Goal: Information Seeking & Learning: Find specific fact

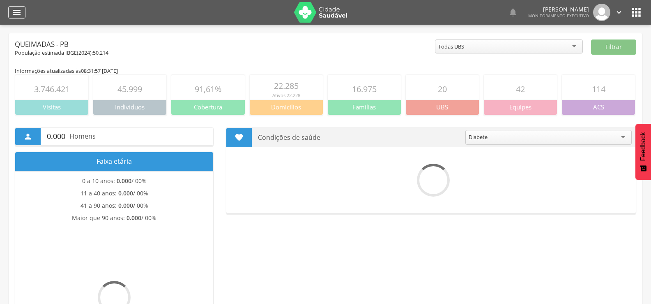
click at [18, 13] on icon "" at bounding box center [17, 12] width 10 height 10
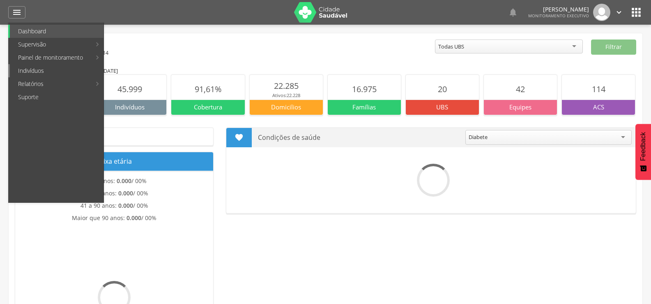
click at [36, 69] on link "Indivíduos" at bounding box center [57, 70] width 94 height 13
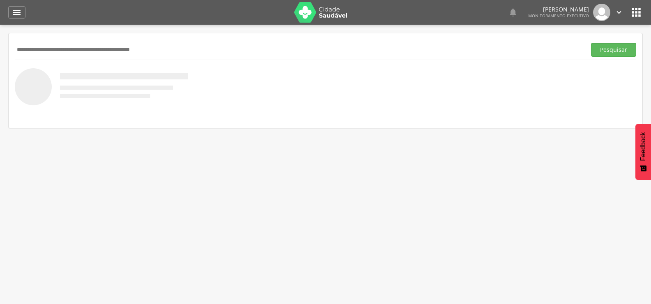
click at [37, 46] on input "text" at bounding box center [299, 50] width 568 height 14
paste input "**********"
click at [591, 43] on button "Pesquisar" at bounding box center [613, 50] width 45 height 14
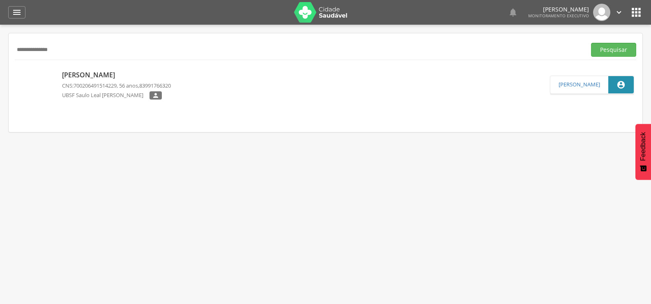
click at [56, 47] on input "**********" at bounding box center [299, 50] width 568 height 14
type input "**********"
click at [591, 43] on button "Pesquisar" at bounding box center [613, 50] width 45 height 14
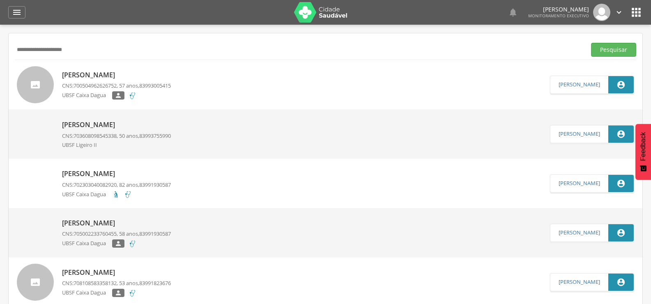
click at [83, 71] on p "[PERSON_NAME]" at bounding box center [116, 74] width 109 height 9
type input "**********"
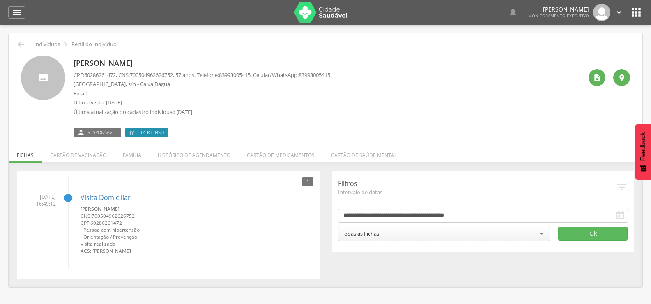
click at [135, 76] on span "700504962626752" at bounding box center [151, 74] width 43 height 7
drag, startPoint x: 136, startPoint y: 73, endPoint x: 181, endPoint y: 75, distance: 44.8
click at [181, 75] on p "CPF: 60286261472 , CNS: [PHONE_NUMBER] , 57 anos, Telefone: [PHONE_NUMBER] , Ce…" at bounding box center [202, 75] width 257 height 8
copy span "700504962626752"
click at [20, 47] on icon "" at bounding box center [21, 44] width 10 height 10
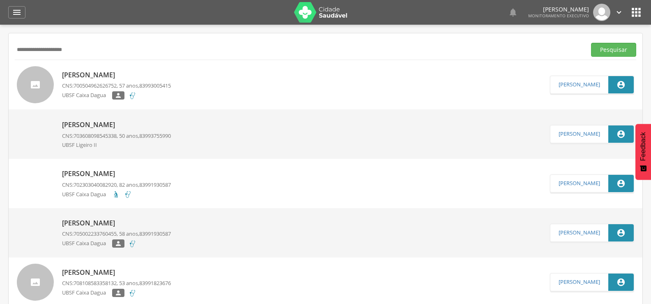
drag, startPoint x: 85, startPoint y: 53, endPoint x: 0, endPoint y: 71, distance: 87.1
click at [0, 71] on div " Supervisão  Distritos  Ubs Coordenador: - Queimadas / PB Intervalo de Tempo…" at bounding box center [325, 177] width 651 height 304
click at [591, 43] on button "Pesquisar" at bounding box center [613, 50] width 45 height 14
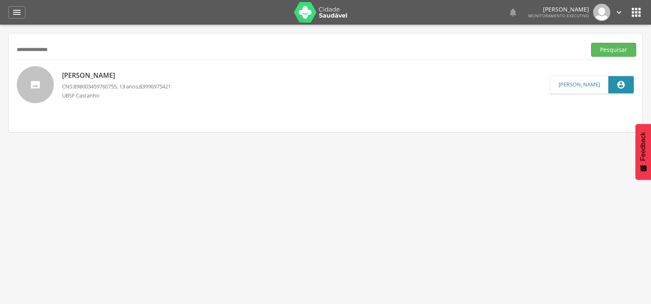
drag, startPoint x: 79, startPoint y: 53, endPoint x: 0, endPoint y: 72, distance: 81.1
click at [0, 71] on div " Supervisão  Distritos  Ubs Coordenador: - Queimadas / PB Intervalo de Tempo…" at bounding box center [325, 177] width 651 height 304
click at [591, 43] on button "Pesquisar" at bounding box center [613, 50] width 45 height 14
drag, startPoint x: 83, startPoint y: 52, endPoint x: 0, endPoint y: 77, distance: 86.2
click at [0, 74] on div " Supervisão  Distritos  Ubs Coordenador: - Queimadas / PB Intervalo de Tempo…" at bounding box center [325, 177] width 651 height 304
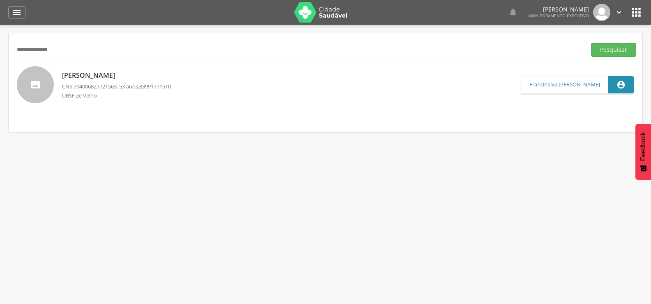
click at [591, 43] on button "Pesquisar" at bounding box center [613, 50] width 45 height 14
click at [112, 70] on p "[PERSON_NAME]" at bounding box center [116, 74] width 109 height 9
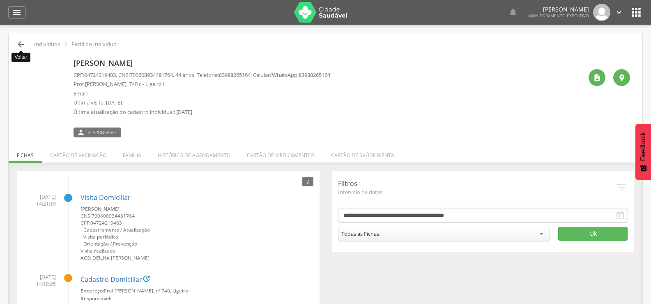
click at [25, 44] on icon "" at bounding box center [21, 44] width 10 height 10
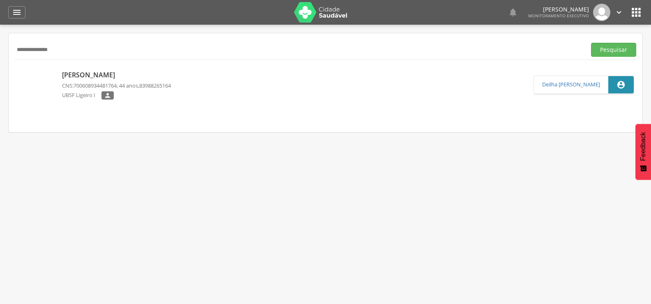
drag, startPoint x: 71, startPoint y: 44, endPoint x: 0, endPoint y: 44, distance: 71.1
click at [0, 44] on div " Supervisão  Distritos  Ubs Coordenador: - Queimadas / PB Intervalo de Tempo…" at bounding box center [325, 177] width 651 height 304
click at [591, 43] on button "Pesquisar" at bounding box center [613, 50] width 45 height 14
drag, startPoint x: 97, startPoint y: 52, endPoint x: 0, endPoint y: 53, distance: 96.5
click at [0, 53] on div " Supervisão  Distritos  Ubs Coordenador: - Queimadas / PB Intervalo de Tempo…" at bounding box center [325, 177] width 651 height 304
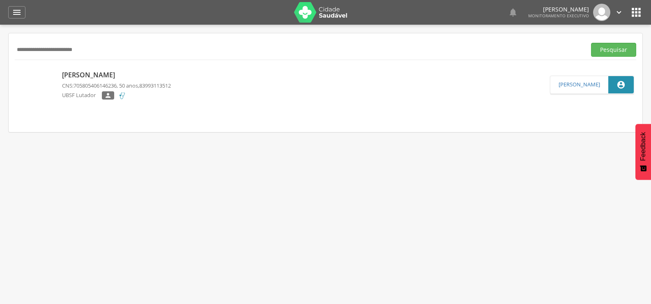
click at [591, 43] on button "Pesquisar" at bounding box center [613, 50] width 45 height 14
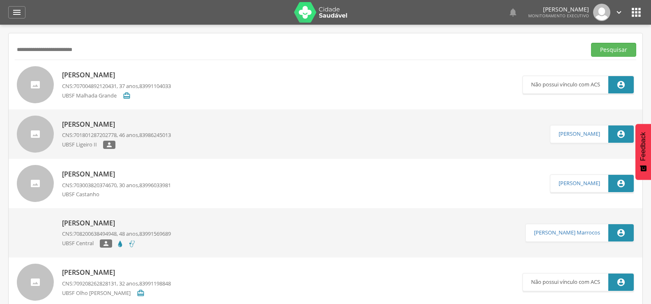
click at [99, 224] on p "[PERSON_NAME]" at bounding box center [116, 222] width 109 height 9
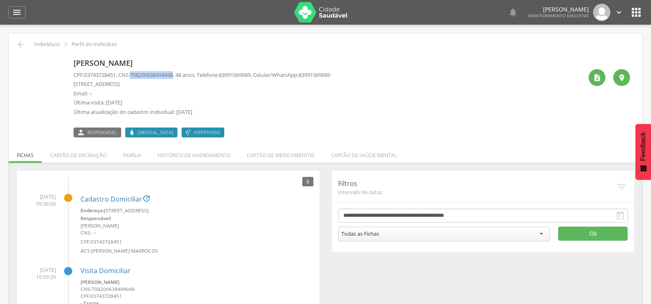
drag, startPoint x: 135, startPoint y: 75, endPoint x: 181, endPoint y: 74, distance: 46.0
click at [181, 74] on p "CPF: 03743728451 , CNS: [PHONE_NUMBER] , 48 anos, Telefone: [PHONE_NUMBER] , Ce…" at bounding box center [202, 75] width 257 height 8
copy span "708200638494948"
click at [25, 46] on icon "" at bounding box center [21, 44] width 10 height 10
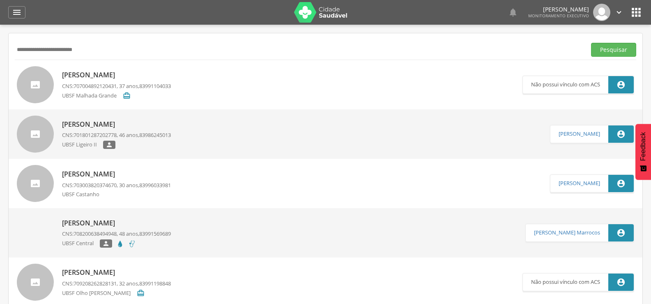
drag, startPoint x: 110, startPoint y: 53, endPoint x: 0, endPoint y: 53, distance: 109.7
click at [0, 53] on div " Supervisão  Distritos  Ubs Coordenador: - Queimadas / PB Intervalo de Tempo…" at bounding box center [325, 177] width 651 height 304
click at [591, 43] on button "Pesquisar" at bounding box center [613, 50] width 45 height 14
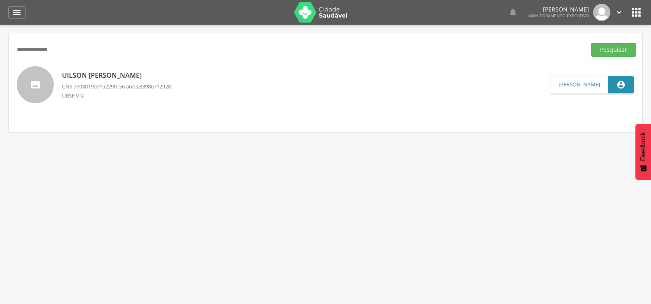
drag, startPoint x: 80, startPoint y: 49, endPoint x: 0, endPoint y: 50, distance: 80.1
click at [0, 50] on div " Supervisão  Distritos  Ubs Coordenador: - Queimadas / PB Intervalo de Tempo…" at bounding box center [325, 177] width 651 height 304
click at [591, 43] on button "Pesquisar" at bounding box center [613, 50] width 45 height 14
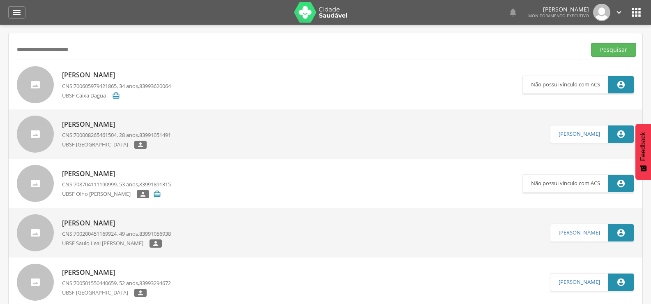
click at [106, 219] on p "[PERSON_NAME]" at bounding box center [116, 222] width 109 height 9
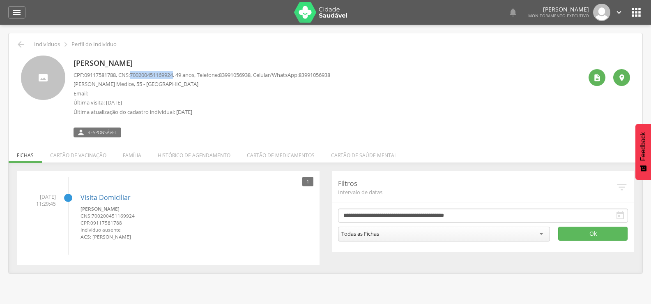
drag, startPoint x: 136, startPoint y: 74, endPoint x: 181, endPoint y: 75, distance: 45.2
click at [181, 75] on p "CPF: 09117581788 , CNS: [PHONE_NUMBER] , 49 anos, Telefone: [PHONE_NUMBER] , Ce…" at bounding box center [202, 75] width 257 height 8
copy span "700200451169924"
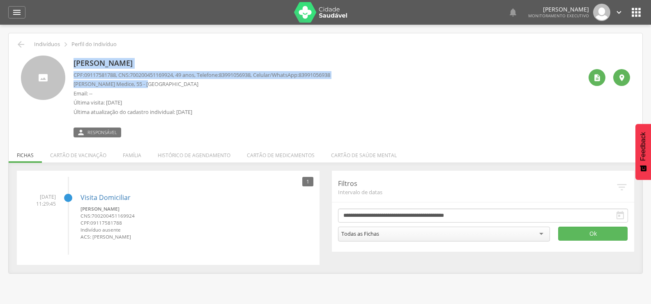
drag, startPoint x: 146, startPoint y: 86, endPoint x: 69, endPoint y: 87, distance: 76.8
click at [69, 87] on div "[PERSON_NAME] CPF: 09117581788 , CNS: [PHONE_NUMBER] , 49 anos, Telefone: [PHON…" at bounding box center [325, 96] width 609 height 82
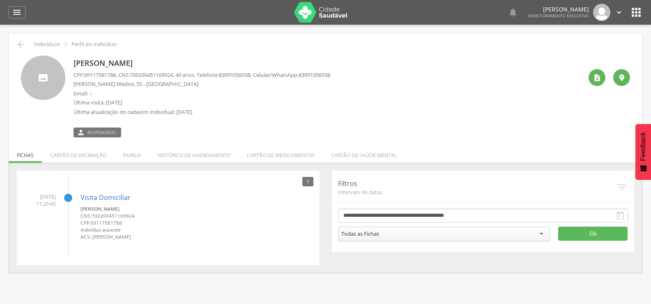
click at [124, 91] on p "Email: --" at bounding box center [202, 94] width 257 height 8
drag, startPoint x: 146, startPoint y: 85, endPoint x: 74, endPoint y: 83, distance: 72.7
click at [74, 83] on p "[PERSON_NAME] Medice, 55 - [GEOGRAPHIC_DATA]" at bounding box center [202, 84] width 257 height 8
copy p "[PERSON_NAME] Medice, 55"
click at [20, 43] on icon "" at bounding box center [21, 44] width 10 height 10
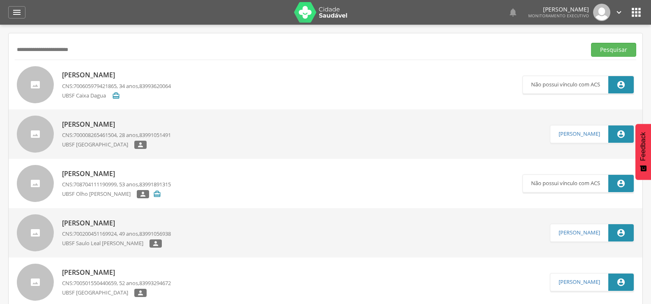
drag, startPoint x: 99, startPoint y: 51, endPoint x: 0, endPoint y: 60, distance: 99.4
click at [0, 60] on div " Supervisão  Distritos  Ubs Coordenador: - Queimadas / PB Intervalo de Tempo…" at bounding box center [325, 177] width 651 height 304
click at [591, 43] on button "Pesquisar" at bounding box center [613, 50] width 45 height 14
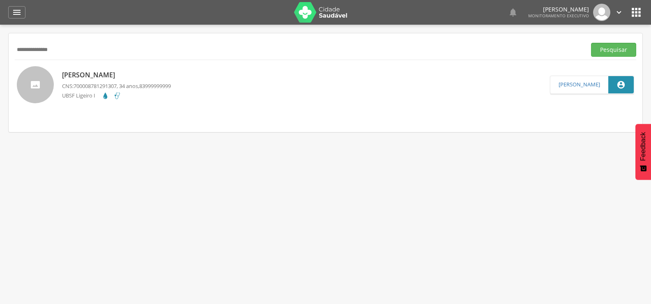
drag, startPoint x: 74, startPoint y: 52, endPoint x: 0, endPoint y: 40, distance: 75.0
click at [0, 40] on div " Supervisão  Distritos  Ubs Coordenador: - Queimadas / PB Intervalo de Tempo…" at bounding box center [325, 177] width 651 height 304
click at [591, 43] on button "Pesquisar" at bounding box center [613, 50] width 45 height 14
drag, startPoint x: 74, startPoint y: 57, endPoint x: 0, endPoint y: 56, distance: 73.5
click at [0, 56] on div " Supervisão  Distritos  Ubs Coordenador: - Queimadas / PB Intervalo de Tempo…" at bounding box center [325, 177] width 651 height 304
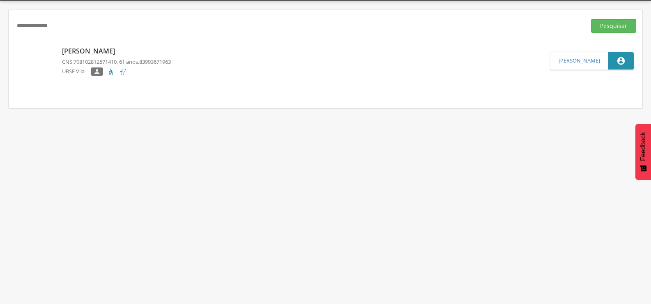
scroll to position [25, 0]
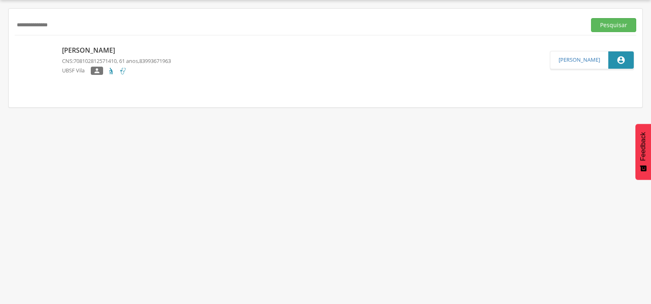
click at [84, 24] on input "**********" at bounding box center [299, 25] width 568 height 14
drag, startPoint x: 77, startPoint y: 28, endPoint x: 0, endPoint y: 32, distance: 77.3
click at [0, 32] on div " Supervisão  Distritos  Ubs Coordenador: - Queimadas / PB Intervalo de Tempo…" at bounding box center [325, 152] width 651 height 304
click at [591, 18] on button "Pesquisar" at bounding box center [613, 25] width 45 height 14
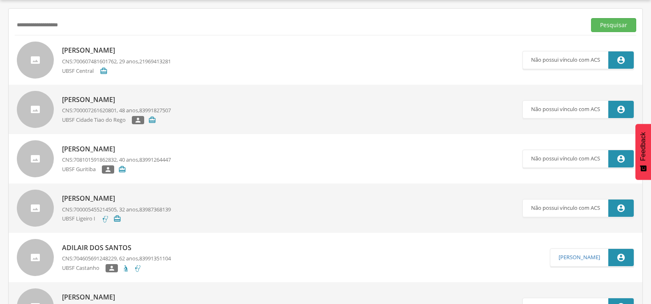
drag, startPoint x: 85, startPoint y: 30, endPoint x: 0, endPoint y: 51, distance: 88.1
click at [0, 51] on div " Supervisão  Distritos  Ubs Coordenador: - Queimadas / PB Intervalo de Tempo…" at bounding box center [325, 152] width 651 height 304
type input "**********"
click at [591, 18] on button "Pesquisar" at bounding box center [613, 25] width 45 height 14
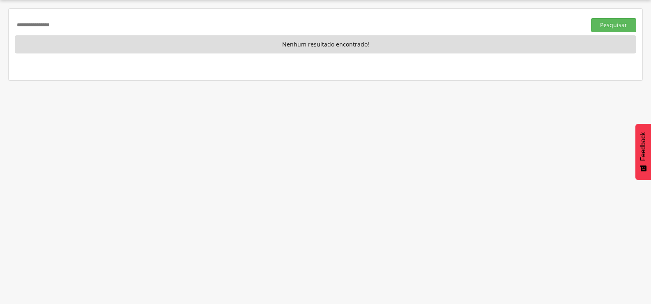
drag, startPoint x: 71, startPoint y: 23, endPoint x: 0, endPoint y: 22, distance: 71.1
click at [0, 22] on div " Supervisão  Distritos  Ubs Coordenador: - Queimadas / PB Intervalo de Tempo…" at bounding box center [325, 152] width 651 height 304
click at [591, 18] on button "Pesquisar" at bounding box center [613, 25] width 45 height 14
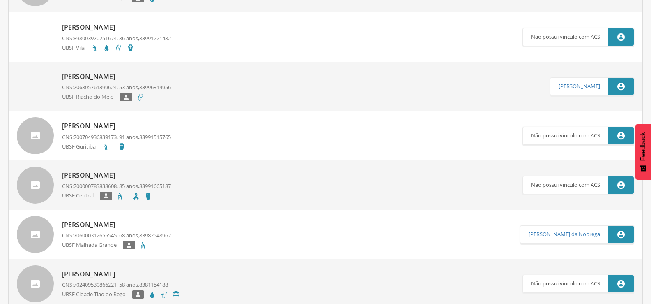
scroll to position [0, 0]
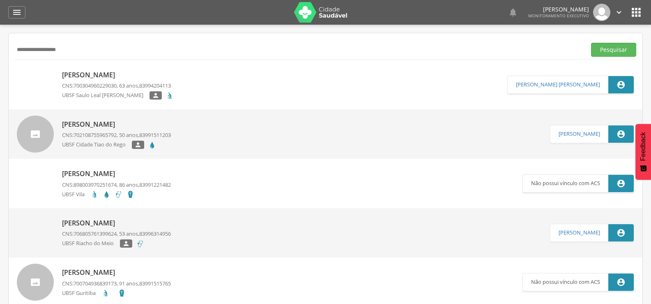
drag, startPoint x: 81, startPoint y: 46, endPoint x: 0, endPoint y: 51, distance: 81.5
click at [0, 51] on div " Supervisão  Distritos  Ubs Coordenador: - Queimadas / PB Intervalo de Tempo…" at bounding box center [325, 177] width 651 height 304
click at [591, 43] on button "Pesquisar" at bounding box center [613, 50] width 45 height 14
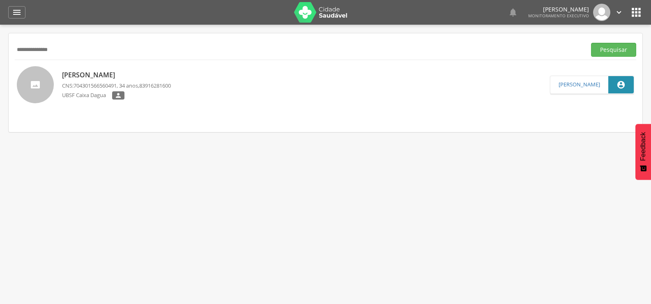
drag, startPoint x: 87, startPoint y: 47, endPoint x: 0, endPoint y: 54, distance: 86.9
click at [0, 54] on div " Supervisão  Distritos  Ubs Coordenador: - Queimadas / PB Intervalo de Tempo…" at bounding box center [325, 177] width 651 height 304
click at [591, 43] on button "Pesquisar" at bounding box center [613, 50] width 45 height 14
drag, startPoint x: 77, startPoint y: 49, endPoint x: 0, endPoint y: 50, distance: 76.8
click at [0, 50] on div " Supervisão  Distritos  Ubs Coordenador: - Queimadas / PB Intervalo de Tempo…" at bounding box center [325, 177] width 651 height 304
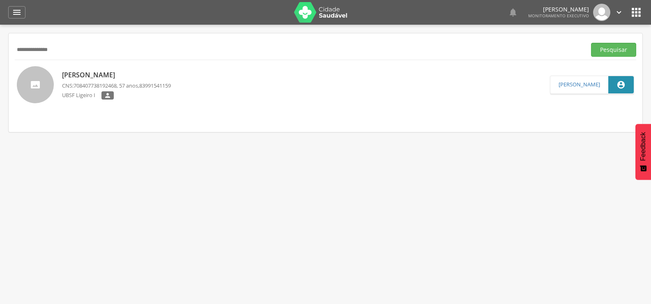
click at [591, 43] on button "Pesquisar" at bounding box center [613, 50] width 45 height 14
click at [105, 74] on p "[PERSON_NAME]" at bounding box center [116, 74] width 109 height 9
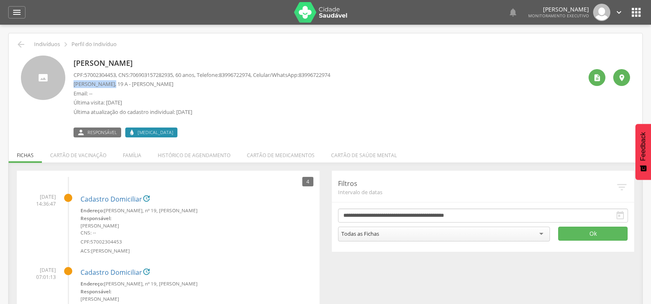
drag, startPoint x: 73, startPoint y: 83, endPoint x: 109, endPoint y: 85, distance: 36.2
click at [109, 85] on div "[PERSON_NAME] CPF: 57002304453 , CNS: [PHONE_NUMBER] , 60 anos, Telefone: [PHON…" at bounding box center [325, 96] width 609 height 82
copy p "[PERSON_NAME]"
click at [22, 46] on icon "" at bounding box center [21, 44] width 10 height 10
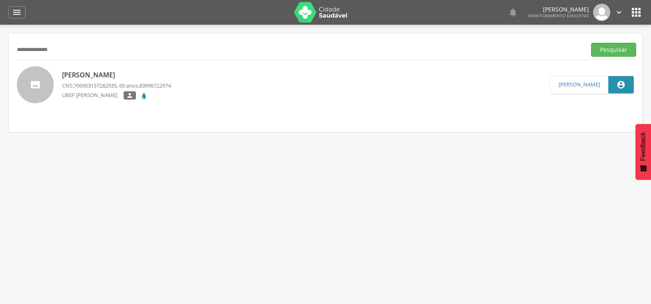
drag, startPoint x: 81, startPoint y: 46, endPoint x: 0, endPoint y: 64, distance: 82.8
click at [0, 64] on div " Supervisão  Distritos  Ubs Coordenador: - Queimadas / PB Intervalo de Tempo…" at bounding box center [325, 177] width 651 height 304
click at [591, 43] on button "Pesquisar" at bounding box center [613, 50] width 45 height 14
drag, startPoint x: 78, startPoint y: 53, endPoint x: 0, endPoint y: 75, distance: 80.5
click at [0, 72] on div " Supervisão  Distritos  Ubs Coordenador: - Queimadas / PB Intervalo de Tempo…" at bounding box center [325, 177] width 651 height 304
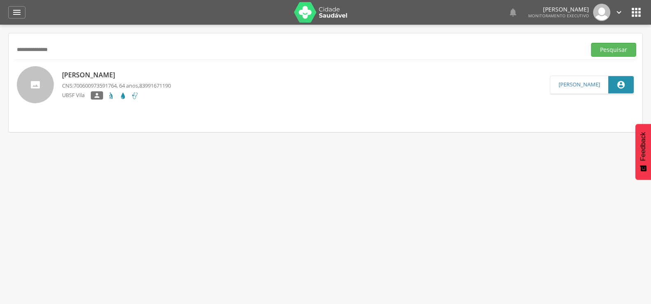
click at [591, 43] on button "Pesquisar" at bounding box center [613, 50] width 45 height 14
drag, startPoint x: 73, startPoint y: 54, endPoint x: 0, endPoint y: 66, distance: 73.8
click at [0, 66] on div " Supervisão  Distritos  Ubs Coordenador: - Queimadas / PB Intervalo de Tempo…" at bounding box center [325, 177] width 651 height 304
type input "*"
click at [591, 43] on button "Pesquisar" at bounding box center [613, 50] width 45 height 14
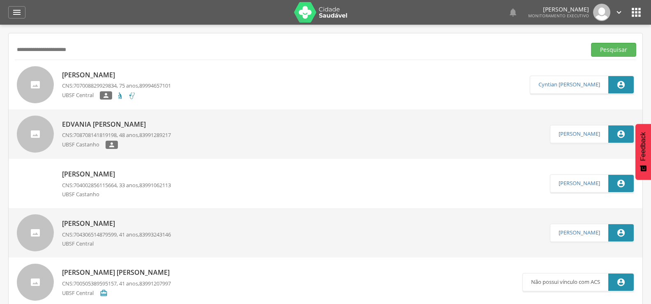
click at [123, 72] on p "[PERSON_NAME]" at bounding box center [116, 74] width 109 height 9
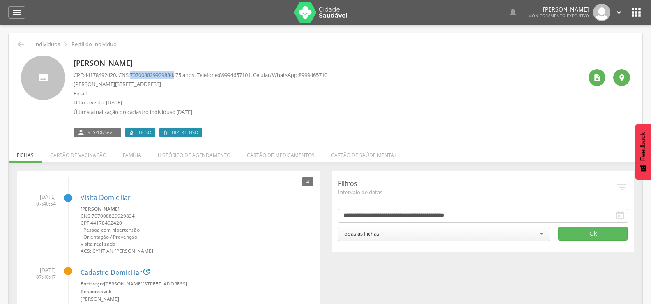
drag, startPoint x: 135, startPoint y: 73, endPoint x: 182, endPoint y: 74, distance: 46.8
click at [182, 74] on p "CPF: 44178492420 , CNS: [PHONE_NUMBER] , 75 anos, Telefone: [PHONE_NUMBER] , Ce…" at bounding box center [202, 75] width 257 height 8
copy p "707008829929834 ,"
drag, startPoint x: 74, startPoint y: 84, endPoint x: 134, endPoint y: 85, distance: 59.6
click at [134, 85] on p "[PERSON_NAME][STREET_ADDRESS]" at bounding box center [202, 84] width 257 height 8
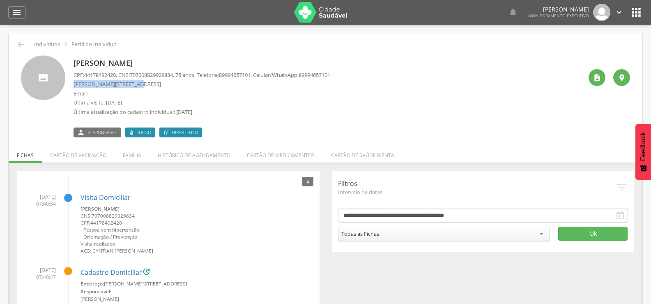
copy p "[PERSON_NAME], 118"
click at [18, 45] on icon "" at bounding box center [21, 44] width 10 height 10
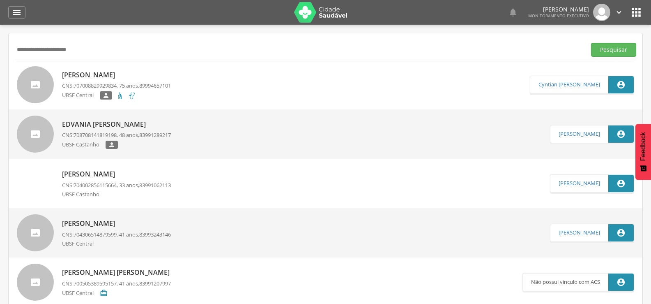
drag, startPoint x: 107, startPoint y: 46, endPoint x: 0, endPoint y: 46, distance: 107.2
click at [0, 46] on div " Supervisão  Distritos  Ubs Coordenador: - Queimadas / PB Intervalo de Tempo…" at bounding box center [325, 177] width 651 height 304
click at [591, 43] on button "Pesquisar" at bounding box center [613, 50] width 45 height 14
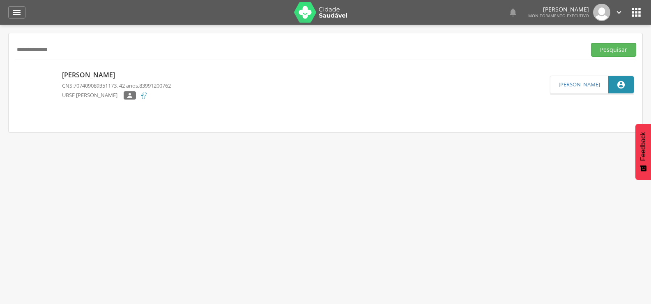
drag, startPoint x: 66, startPoint y: 51, endPoint x: 0, endPoint y: 57, distance: 66.0
click at [0, 57] on div " Supervisão  Distritos  Ubs Coordenador: - Queimadas / PB Intervalo de Tempo…" at bounding box center [325, 177] width 651 height 304
click at [591, 43] on button "Pesquisar" at bounding box center [613, 50] width 45 height 14
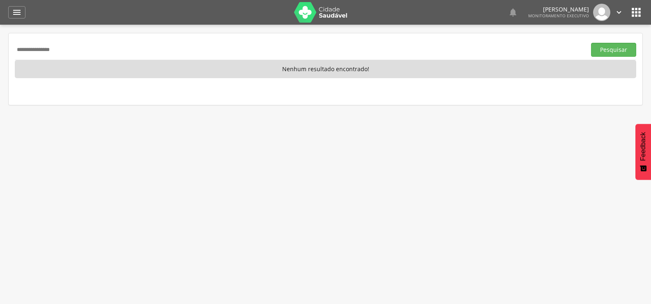
drag, startPoint x: 73, startPoint y: 52, endPoint x: 0, endPoint y: 52, distance: 72.7
click at [0, 52] on div " Supervisão  Distritos  Ubs Coordenador: - Queimadas / PB Intervalo de Tempo…" at bounding box center [325, 177] width 651 height 304
click at [591, 43] on button "Pesquisar" at bounding box center [613, 50] width 45 height 14
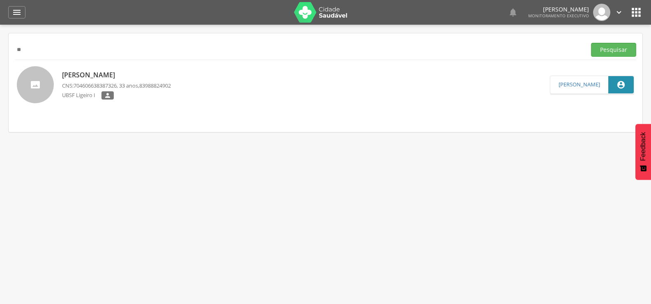
type input "*"
click at [591, 43] on button "Pesquisar" at bounding box center [613, 50] width 45 height 14
drag, startPoint x: 68, startPoint y: 55, endPoint x: 0, endPoint y: 94, distance: 78.2
click at [0, 94] on div " Supervisão  Distritos  Ubs Coordenador: - Queimadas / PB Intervalo de Tempo…" at bounding box center [325, 177] width 651 height 304
click at [591, 43] on button "Pesquisar" at bounding box center [613, 50] width 45 height 14
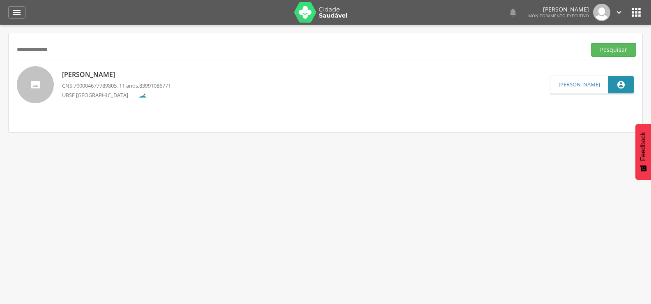
drag, startPoint x: 65, startPoint y: 47, endPoint x: 0, endPoint y: 79, distance: 72.6
click at [0, 79] on div " Supervisão  Distritos  Ubs Coordenador: - Queimadas / PB Intervalo de Tempo…" at bounding box center [325, 177] width 651 height 304
click at [591, 43] on button "Pesquisar" at bounding box center [613, 50] width 45 height 14
drag, startPoint x: 93, startPoint y: 36, endPoint x: 88, endPoint y: 46, distance: 11.8
click at [88, 45] on div "**********" at bounding box center [326, 82] width 634 height 99
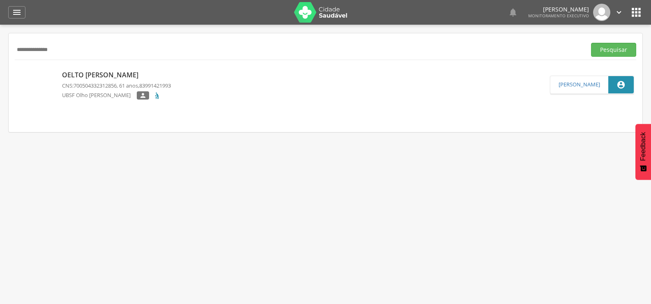
drag, startPoint x: 88, startPoint y: 46, endPoint x: 0, endPoint y: 51, distance: 87.7
click at [0, 51] on div " Supervisão  Distritos  Ubs Coordenador: - Queimadas / PB Intervalo de Tempo…" at bounding box center [325, 177] width 651 height 304
click at [591, 43] on button "Pesquisar" at bounding box center [613, 50] width 45 height 14
drag, startPoint x: 83, startPoint y: 53, endPoint x: 0, endPoint y: 66, distance: 84.0
click at [0, 64] on div " Supervisão  Distritos  Ubs Coordenador: - Queimadas / PB Intervalo de Tempo…" at bounding box center [325, 177] width 651 height 304
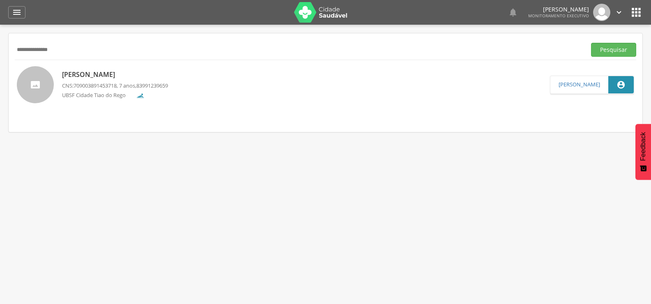
click at [591, 43] on button "Pesquisar" at bounding box center [613, 50] width 45 height 14
type input "*"
click at [591, 43] on button "Pesquisar" at bounding box center [613, 50] width 45 height 14
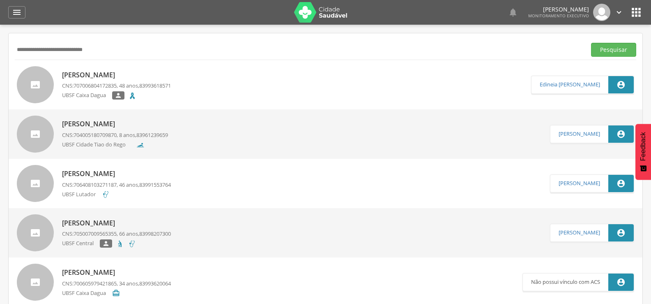
drag, startPoint x: 122, startPoint y: 51, endPoint x: 0, endPoint y: 40, distance: 122.1
click at [0, 38] on div " Supervisão  Distritos  Ubs Coordenador: - Queimadas / PB Intervalo de Tempo…" at bounding box center [325, 177] width 651 height 304
click at [591, 43] on button "Pesquisar" at bounding box center [613, 50] width 45 height 14
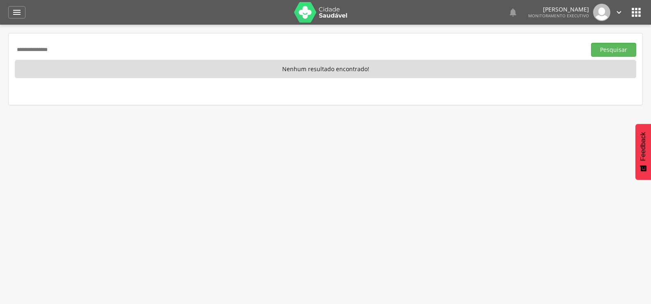
drag, startPoint x: 95, startPoint y: 49, endPoint x: 0, endPoint y: 74, distance: 98.7
click at [0, 74] on div " Supervisão  Distritos  Ubs Coordenador: - Queimadas / PB Intervalo de Tempo…" at bounding box center [325, 177] width 651 height 304
click at [591, 43] on button "Pesquisar" at bounding box center [613, 50] width 45 height 14
drag, startPoint x: 91, startPoint y: 51, endPoint x: 0, endPoint y: 65, distance: 92.1
click at [0, 65] on div " Supervisão  Distritos  Ubs Coordenador: - Queimadas / PB Intervalo de Tempo…" at bounding box center [325, 177] width 651 height 304
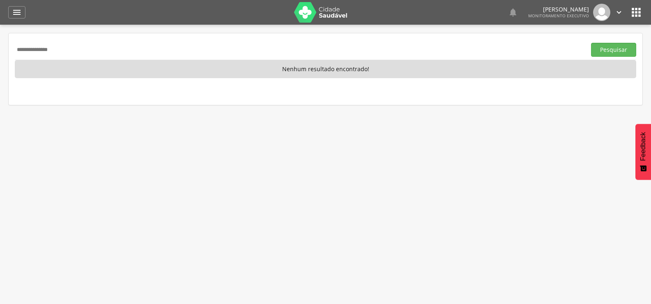
click at [591, 43] on button "Pesquisar" at bounding box center [613, 50] width 45 height 14
type input "*"
click at [591, 43] on button "Pesquisar" at bounding box center [613, 50] width 45 height 14
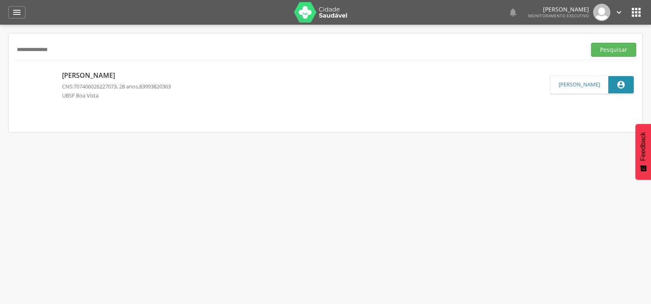
click at [107, 76] on p "[PERSON_NAME]" at bounding box center [116, 75] width 109 height 9
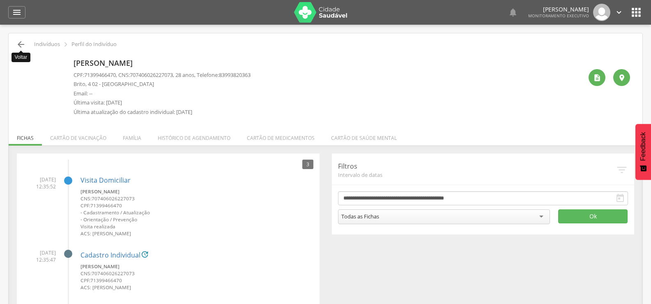
click at [21, 40] on icon "" at bounding box center [21, 44] width 10 height 10
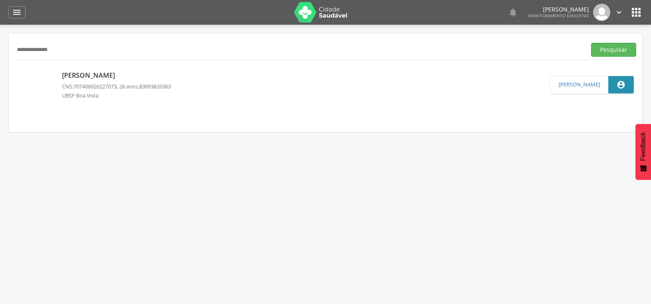
drag, startPoint x: 84, startPoint y: 45, endPoint x: 0, endPoint y: 51, distance: 84.5
click at [0, 51] on div " Supervisão  Distritos  Ubs Coordenador: - Queimadas / PB Intervalo de Tempo…" at bounding box center [325, 177] width 651 height 304
drag, startPoint x: 69, startPoint y: 53, endPoint x: 0, endPoint y: 63, distance: 69.7
click at [0, 63] on div " Supervisão  Distritos  Ubs Coordenador: - Queimadas / PB Intervalo de Tempo…" at bounding box center [325, 177] width 651 height 304
click at [591, 43] on button "Pesquisar" at bounding box center [613, 50] width 45 height 14
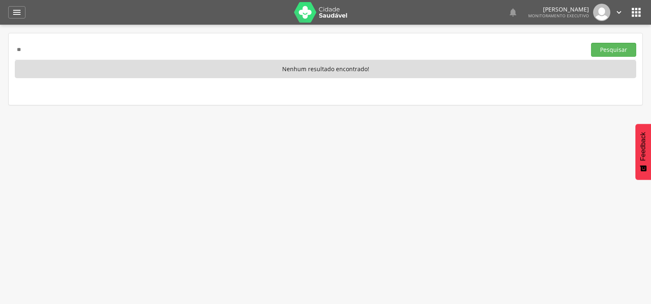
type input "*"
click at [591, 43] on button "Pesquisar" at bounding box center [613, 50] width 45 height 14
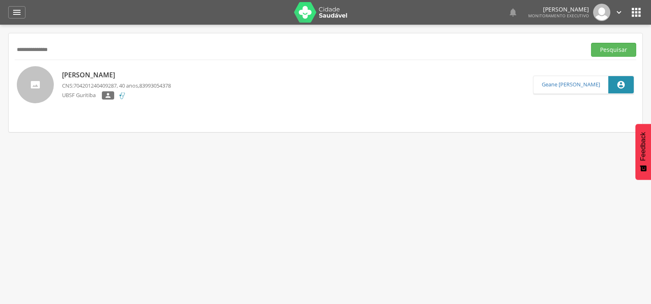
drag, startPoint x: 86, startPoint y: 51, endPoint x: 0, endPoint y: 51, distance: 86.3
click at [0, 51] on div " Supervisão  Distritos  Ubs Coordenador: - Queimadas / PB Intervalo de Tempo…" at bounding box center [325, 177] width 651 height 304
click at [591, 43] on button "Pesquisar" at bounding box center [613, 50] width 45 height 14
drag, startPoint x: 74, startPoint y: 51, endPoint x: 0, endPoint y: 50, distance: 74.4
click at [0, 50] on div " Supervisão  Distritos  Ubs Coordenador: - Queimadas / PB Intervalo de Tempo…" at bounding box center [325, 177] width 651 height 304
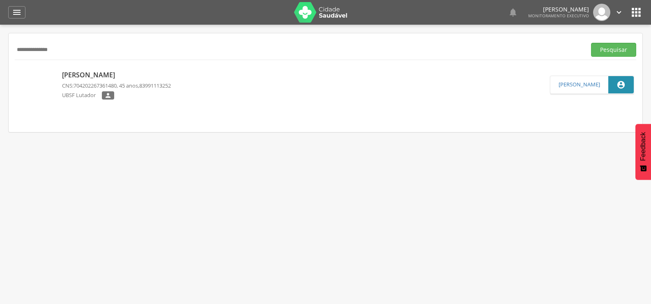
click at [591, 43] on button "Pesquisar" at bounding box center [613, 50] width 45 height 14
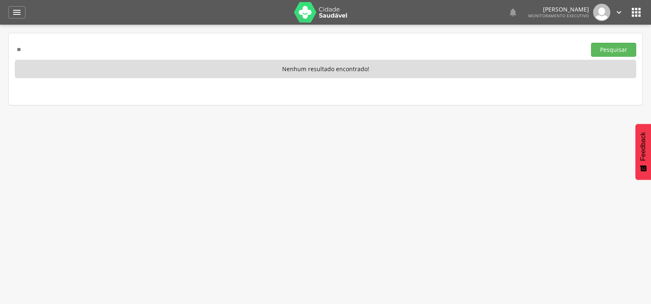
type input "*"
click at [591, 43] on button "Pesquisar" at bounding box center [613, 50] width 45 height 14
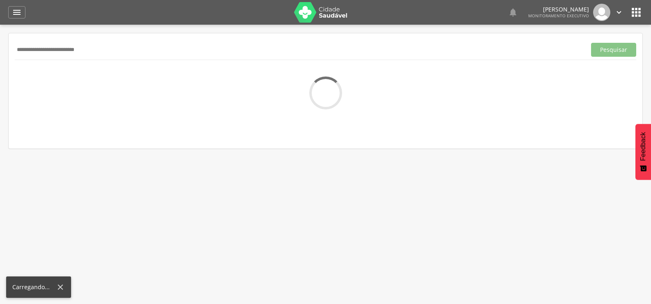
click at [97, 50] on input "**********" at bounding box center [299, 50] width 568 height 14
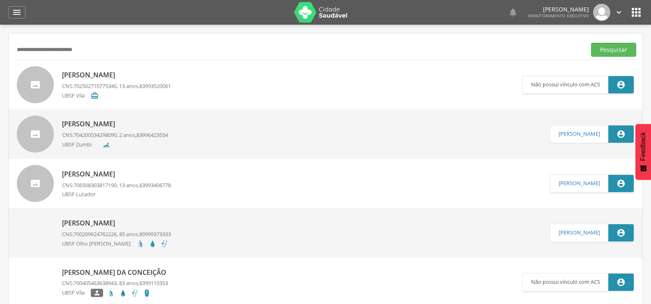
drag, startPoint x: 134, startPoint y: 55, endPoint x: 0, endPoint y: 49, distance: 133.7
click at [0, 50] on div " Supervisão  Distritos  Ubs Coordenador: - Queimadas / PB Intervalo de Tempo…" at bounding box center [325, 177] width 651 height 304
paste input "text"
click at [591, 43] on button "Pesquisar" at bounding box center [613, 50] width 45 height 14
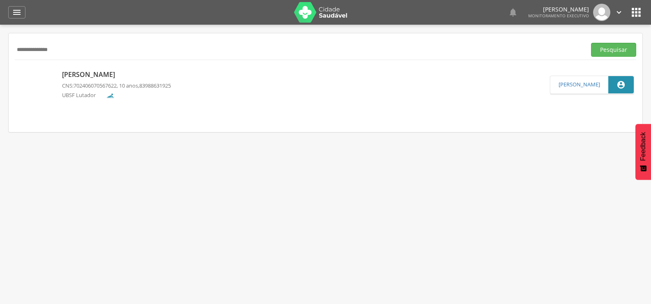
click at [97, 71] on p "[PERSON_NAME]" at bounding box center [116, 74] width 109 height 9
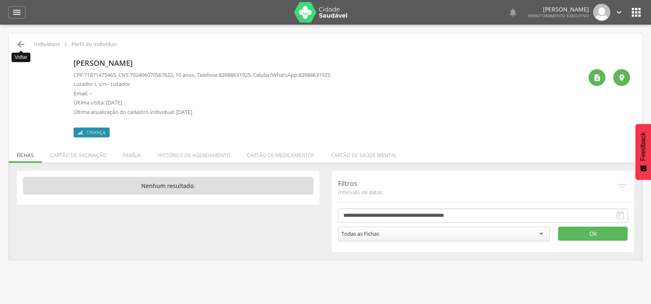
click at [20, 46] on icon "" at bounding box center [21, 44] width 10 height 10
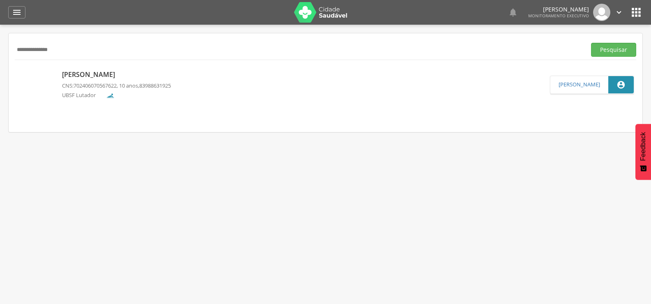
drag, startPoint x: 66, startPoint y: 52, endPoint x: 0, endPoint y: 45, distance: 66.6
click at [0, 45] on div " Supervisão  Distritos  Ubs Coordenador: - Queimadas / PB Intervalo de Tempo…" at bounding box center [325, 177] width 651 height 304
type input "*"
click at [591, 43] on button "Pesquisar" at bounding box center [613, 50] width 45 height 14
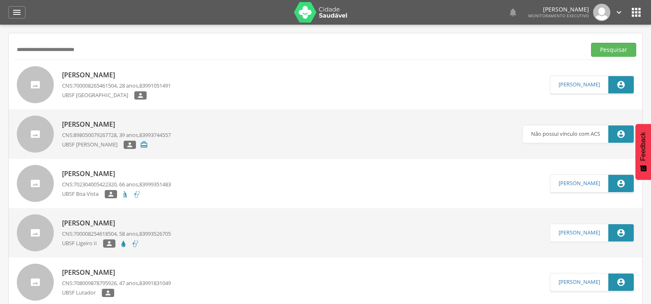
drag, startPoint x: 111, startPoint y: 52, endPoint x: 14, endPoint y: 49, distance: 97.4
click at [30, 51] on input "**********" at bounding box center [299, 50] width 568 height 14
type input "**********"
click at [591, 43] on button "Pesquisar" at bounding box center [613, 50] width 45 height 14
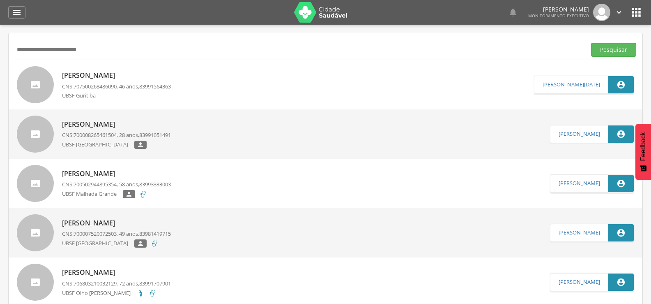
drag, startPoint x: 97, startPoint y: 50, endPoint x: 0, endPoint y: 48, distance: 96.6
click at [0, 48] on div " Supervisão  Distritos  Ubs Coordenador: - Queimadas / PB Intervalo de Tempo…" at bounding box center [325, 177] width 651 height 304
